Goal: Navigation & Orientation: Find specific page/section

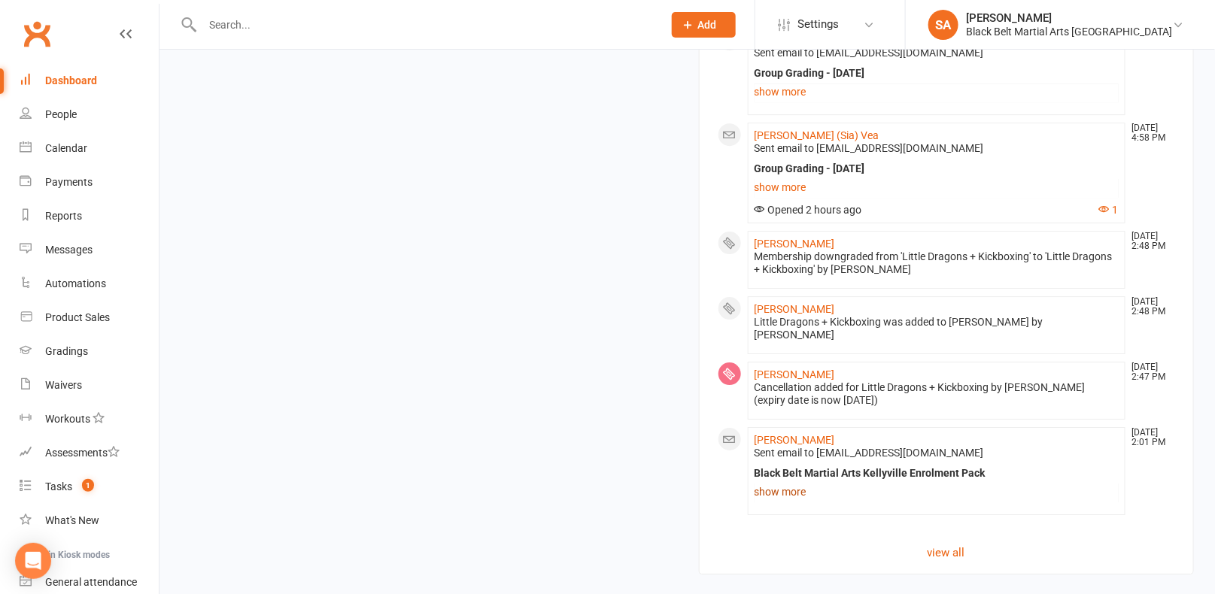
click at [789, 481] on link "show more" at bounding box center [937, 491] width 365 height 21
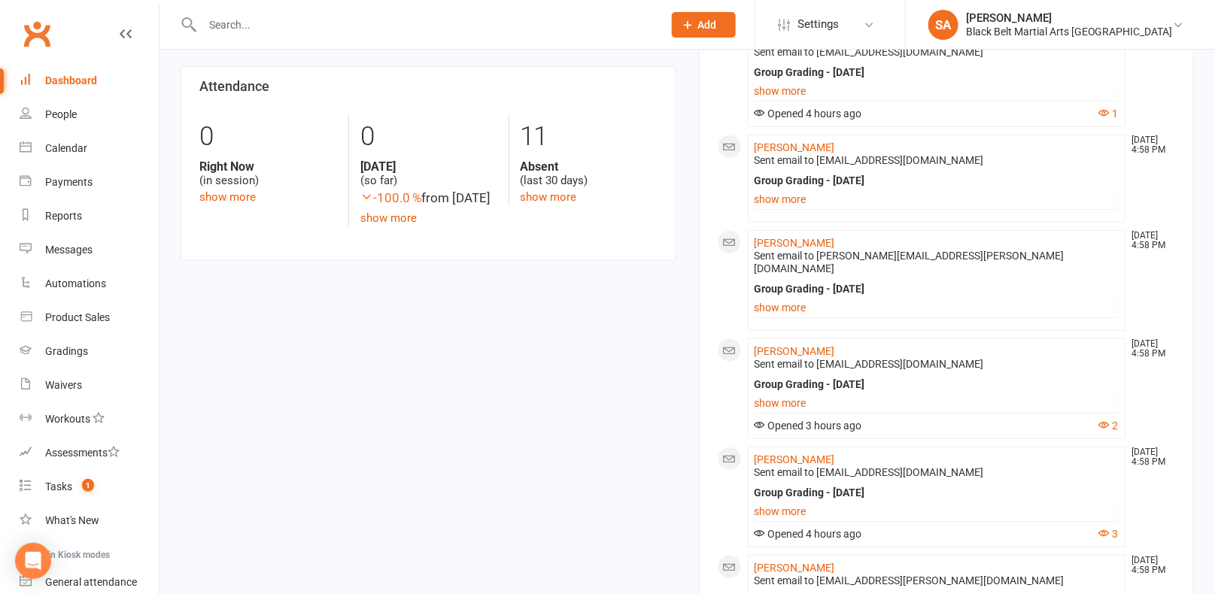
scroll to position [336, 0]
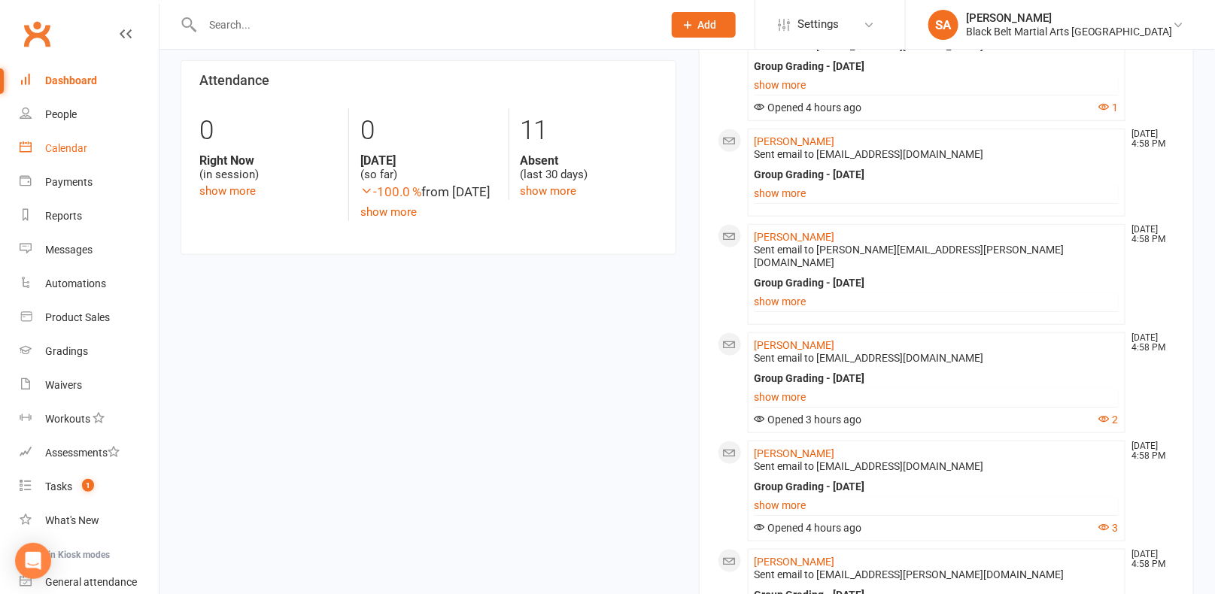
click at [77, 150] on div "Calendar" at bounding box center [66, 148] width 42 height 12
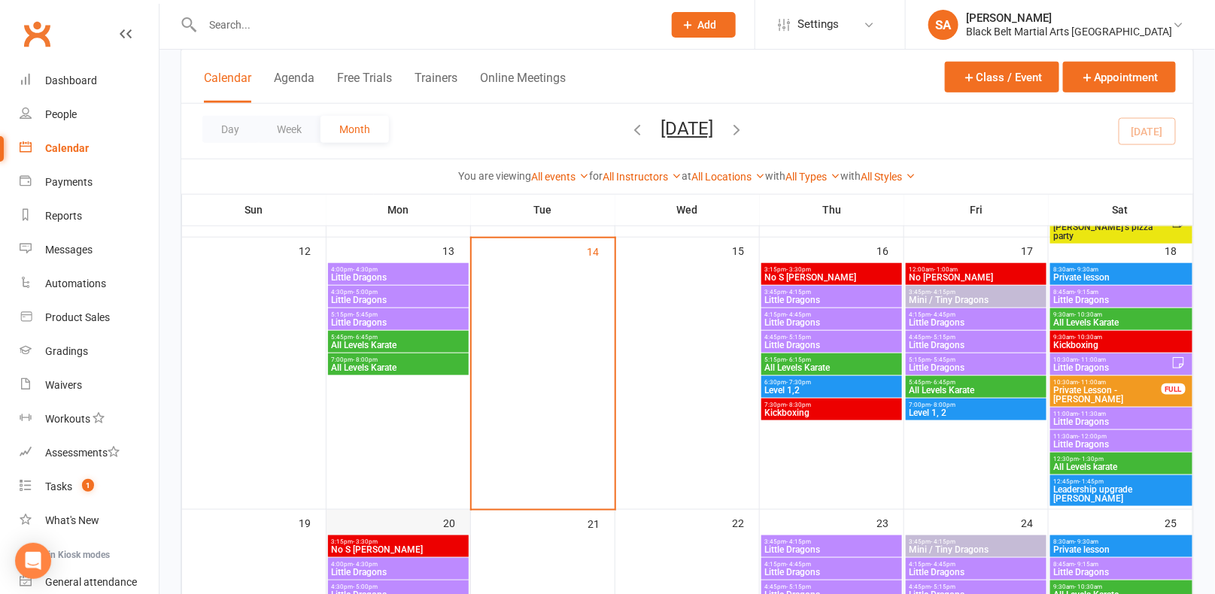
scroll to position [384, 0]
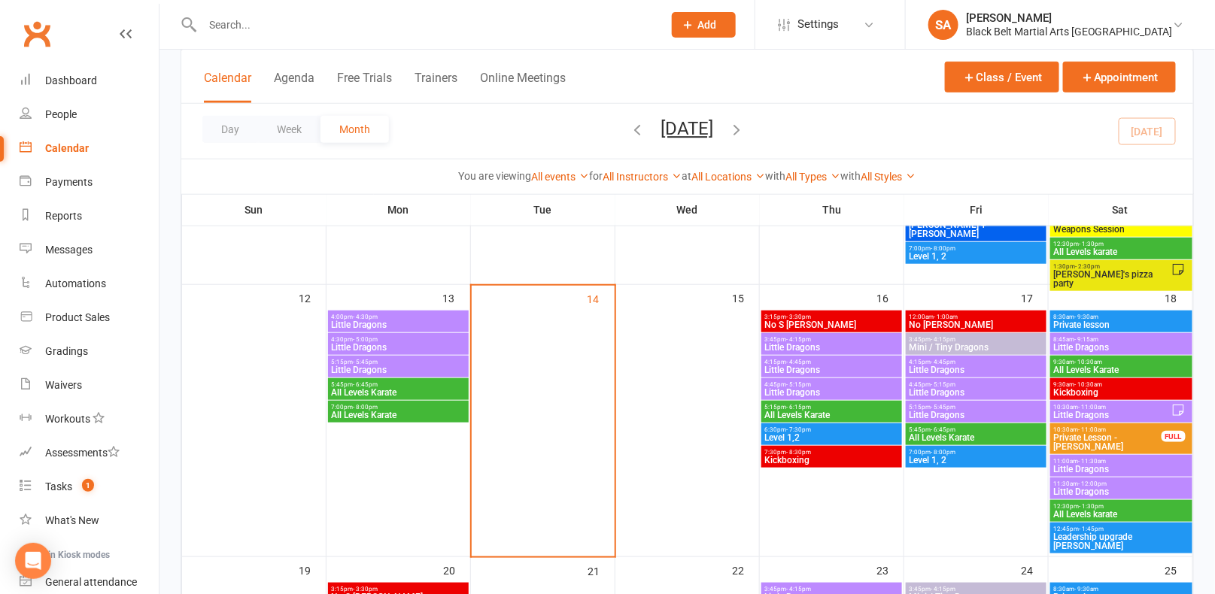
click at [1174, 412] on icon at bounding box center [1178, 410] width 11 height 11
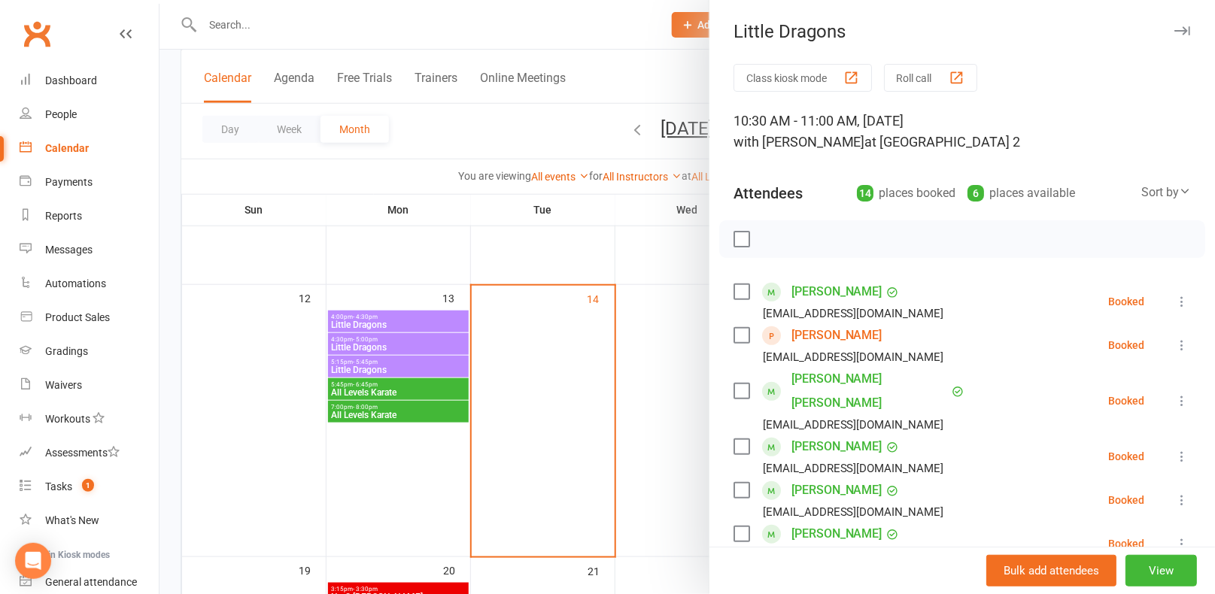
scroll to position [611, 0]
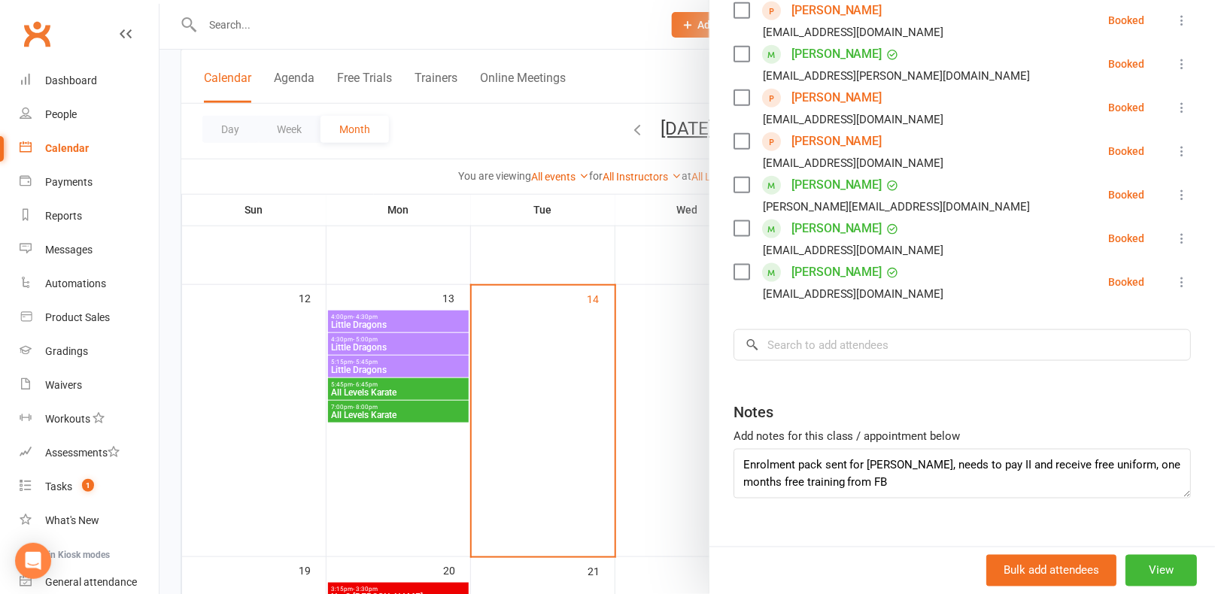
click at [594, 385] on div at bounding box center [686, 297] width 1055 height 594
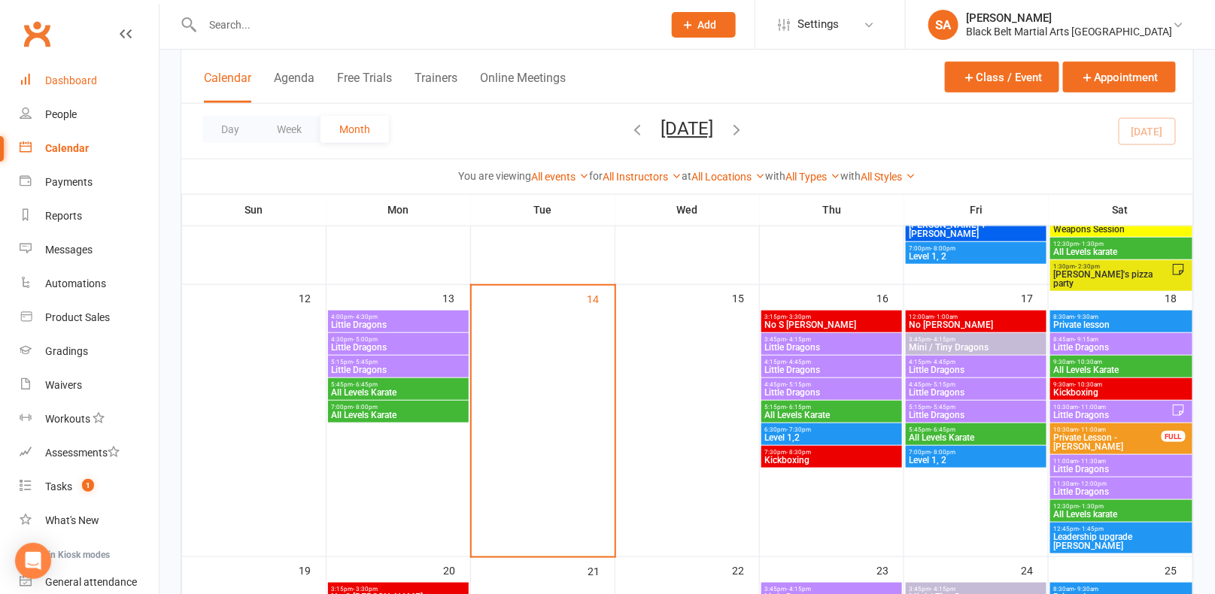
click at [75, 71] on link "Dashboard" at bounding box center [89, 81] width 139 height 34
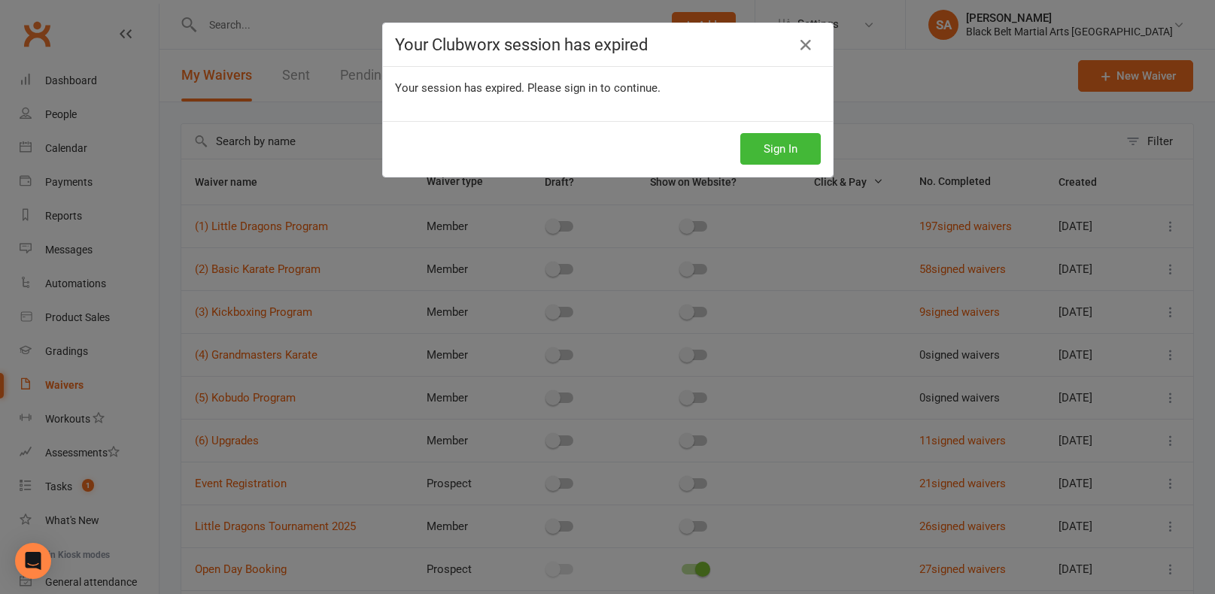
select select "100"
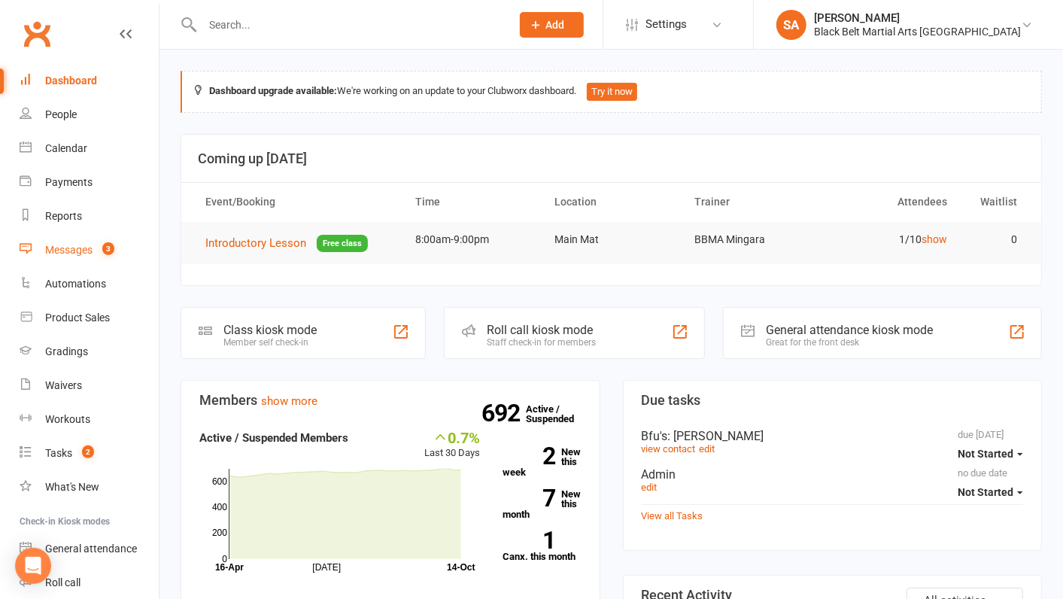
click at [79, 238] on link "Messages 3" at bounding box center [89, 250] width 139 height 34
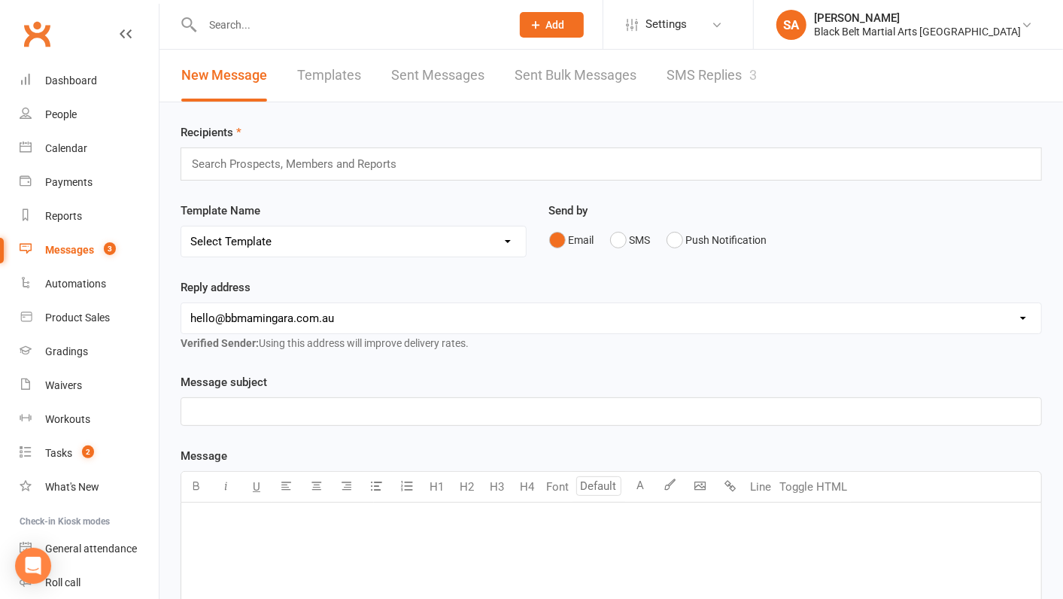
click at [712, 71] on link "SMS Replies 3" at bounding box center [712, 76] width 90 height 52
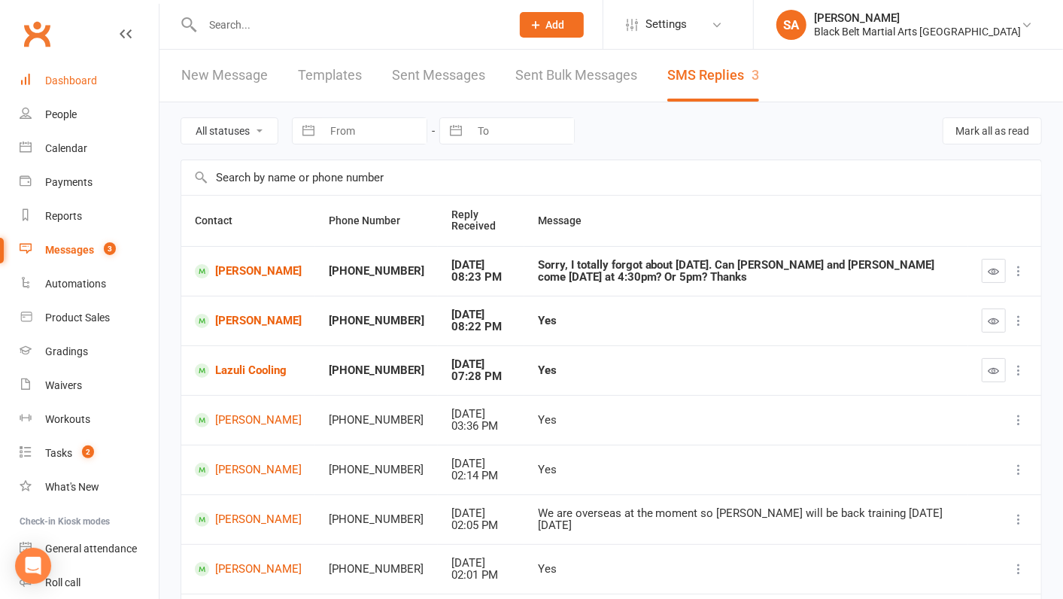
click at [80, 78] on div "Dashboard" at bounding box center [71, 80] width 52 height 12
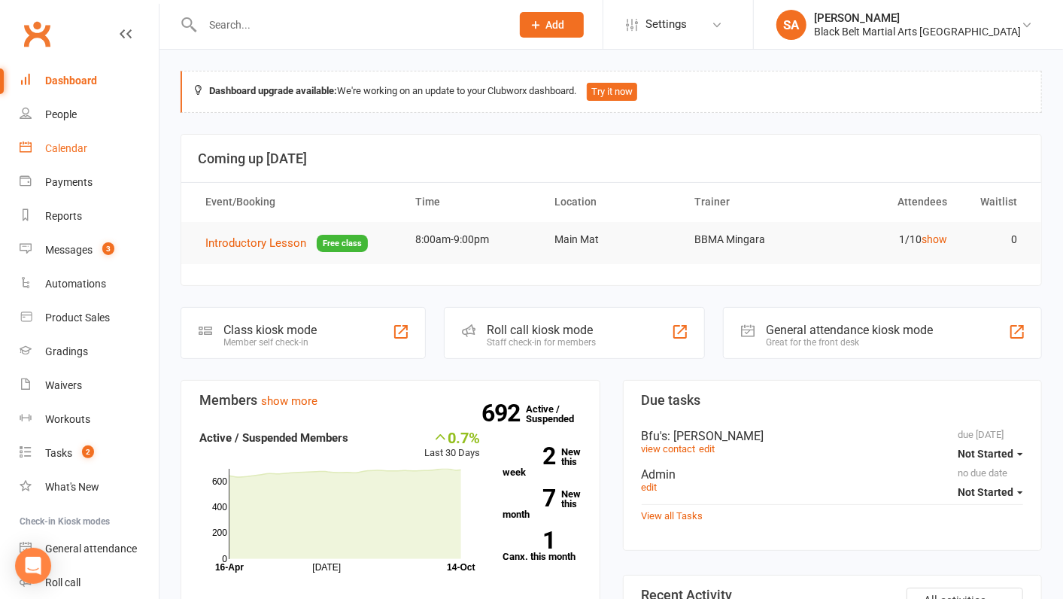
click at [62, 133] on link "Calendar" at bounding box center [89, 149] width 139 height 34
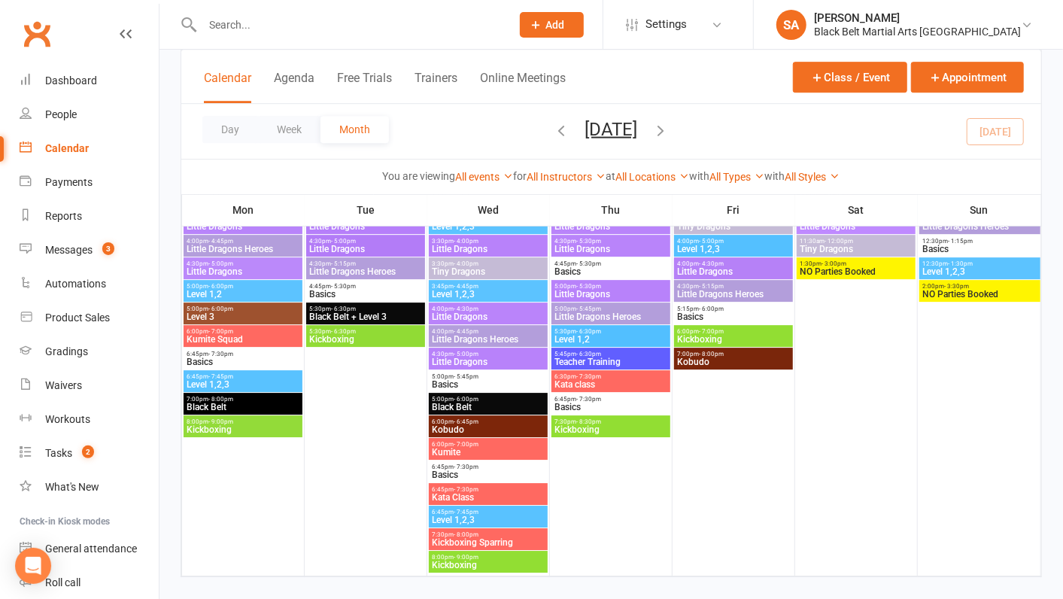
scroll to position [2470, 0]
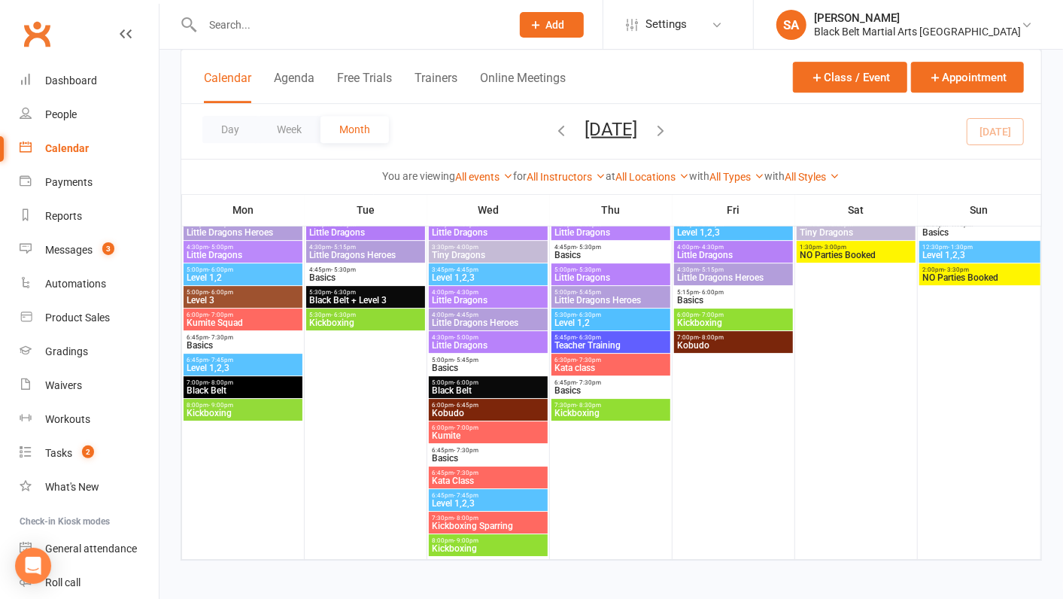
click at [670, 130] on icon "button" at bounding box center [661, 129] width 17 height 17
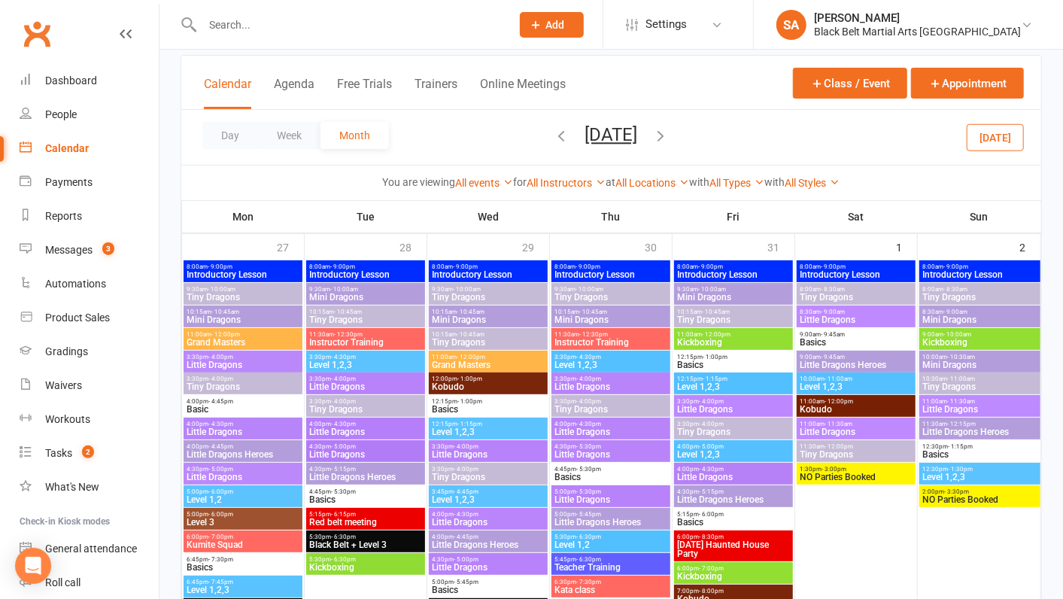
scroll to position [87, 0]
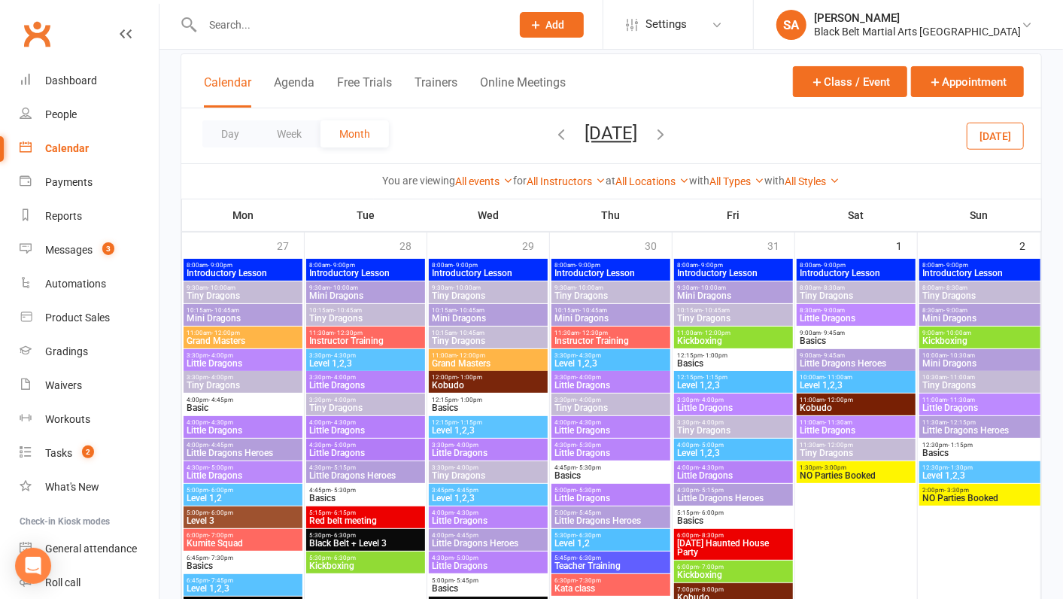
click at [712, 543] on span "[DATE] Haunted House Party" at bounding box center [733, 548] width 113 height 18
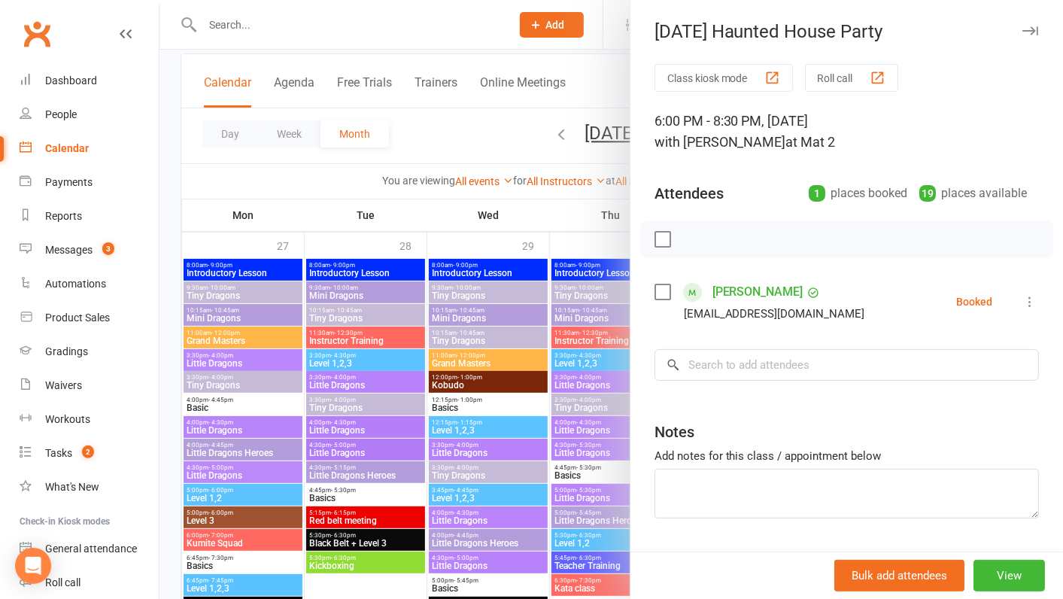
click at [528, 367] on div at bounding box center [611, 299] width 904 height 599
